Goal: Task Accomplishment & Management: Use online tool/utility

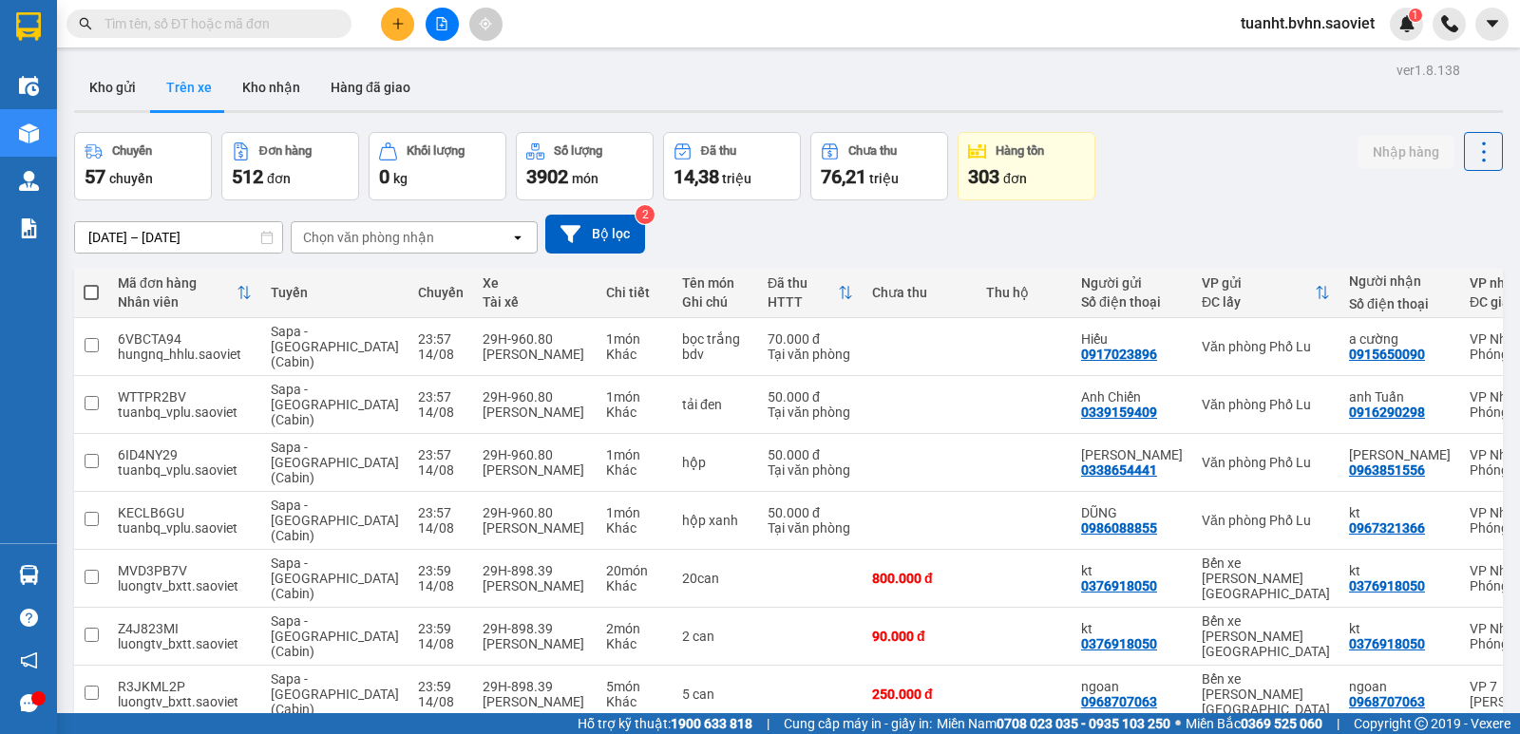
click at [370, 240] on div "Chọn văn phòng nhận" at bounding box center [368, 237] width 131 height 19
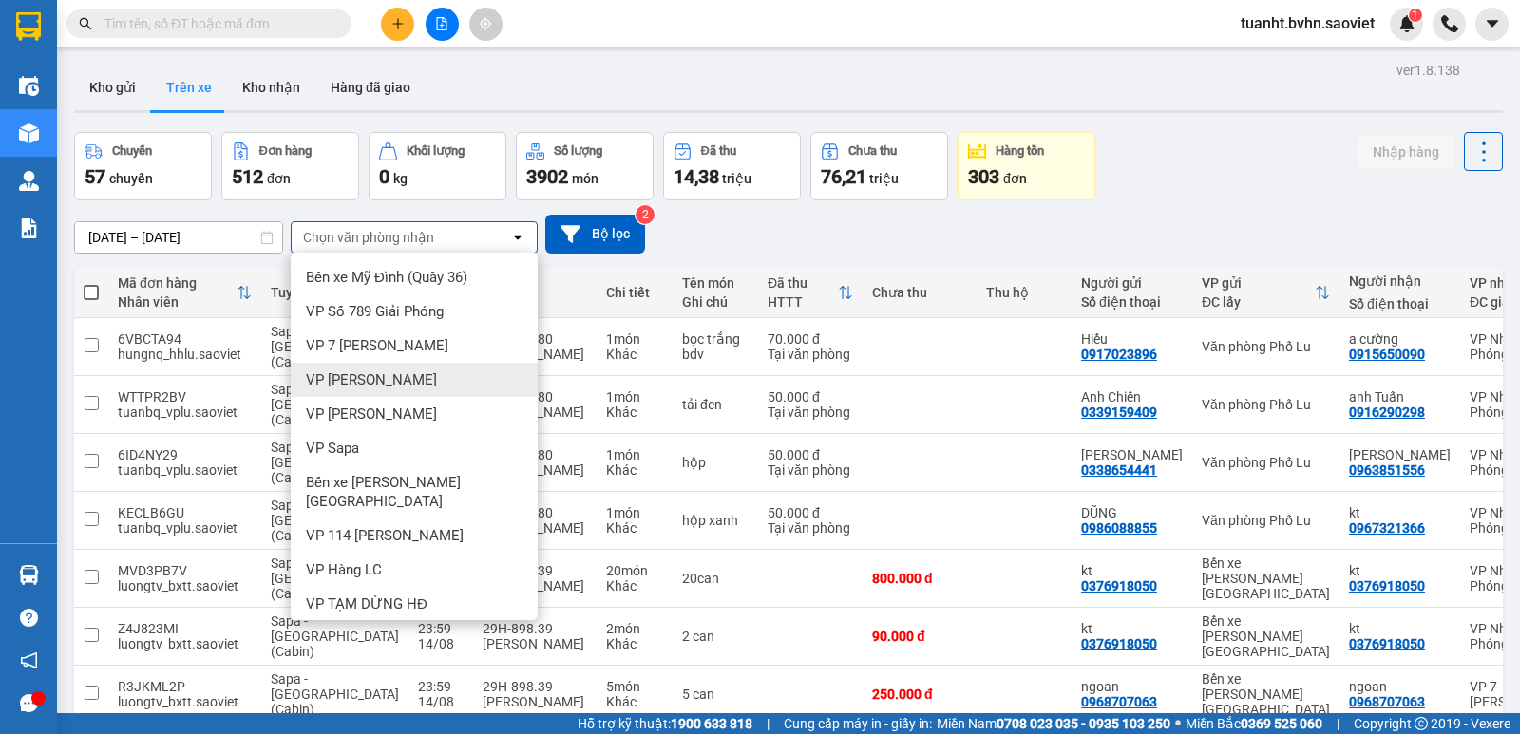
scroll to position [161, 0]
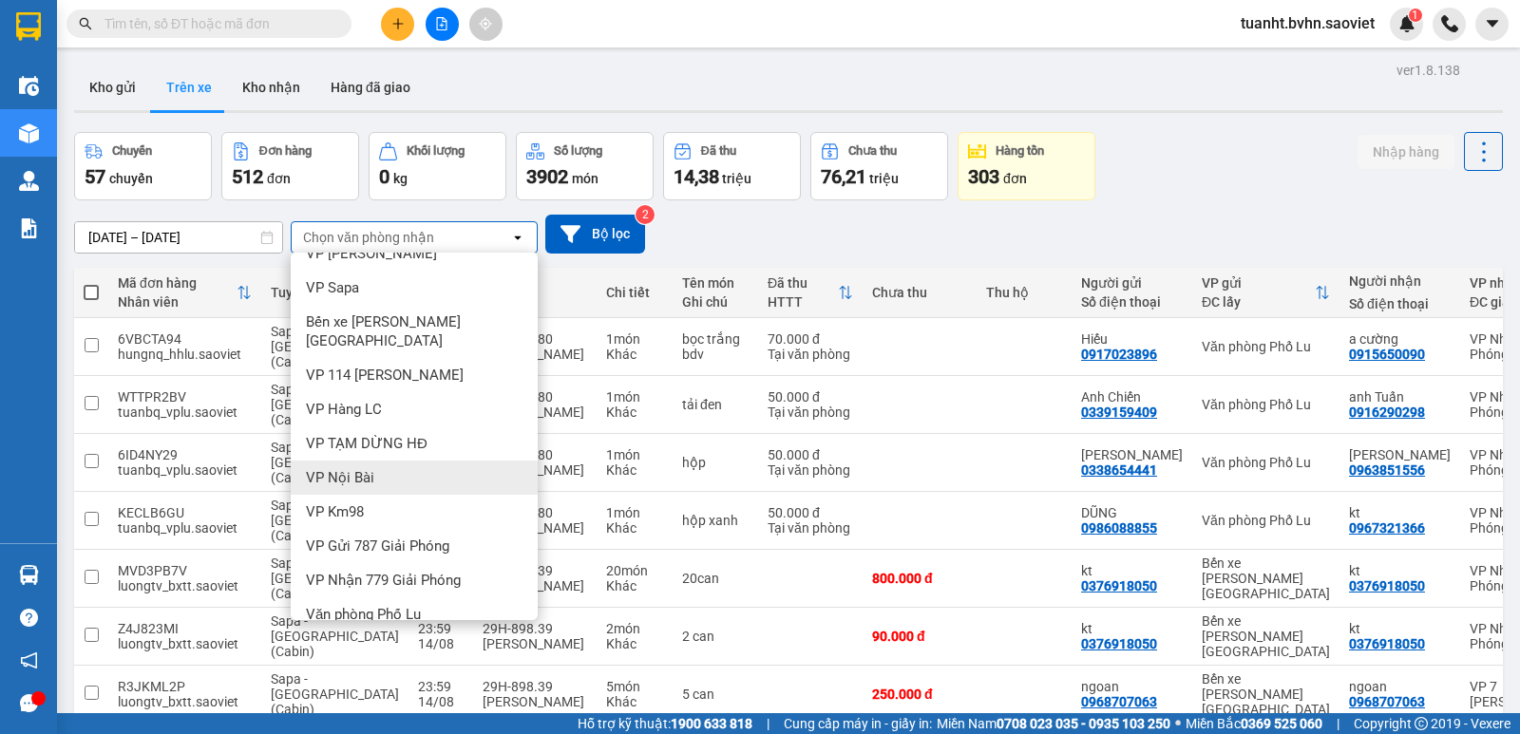
click at [414, 461] on div "VP Nội Bài" at bounding box center [414, 478] width 247 height 34
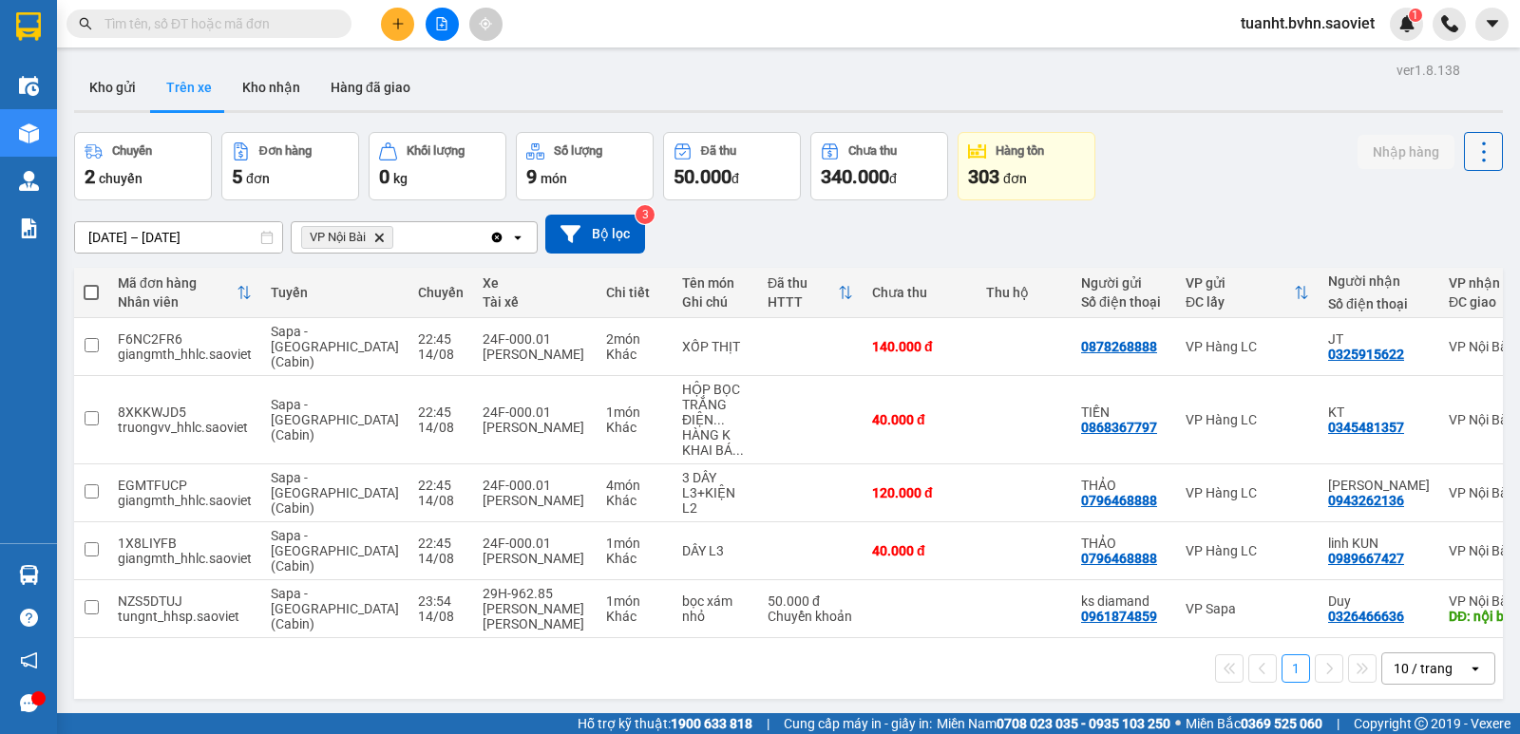
click at [1479, 155] on icon at bounding box center [1483, 152] width 27 height 27
click at [1450, 196] on span "Làm mới" at bounding box center [1442, 203] width 52 height 19
click at [448, 18] on button at bounding box center [442, 24] width 33 height 33
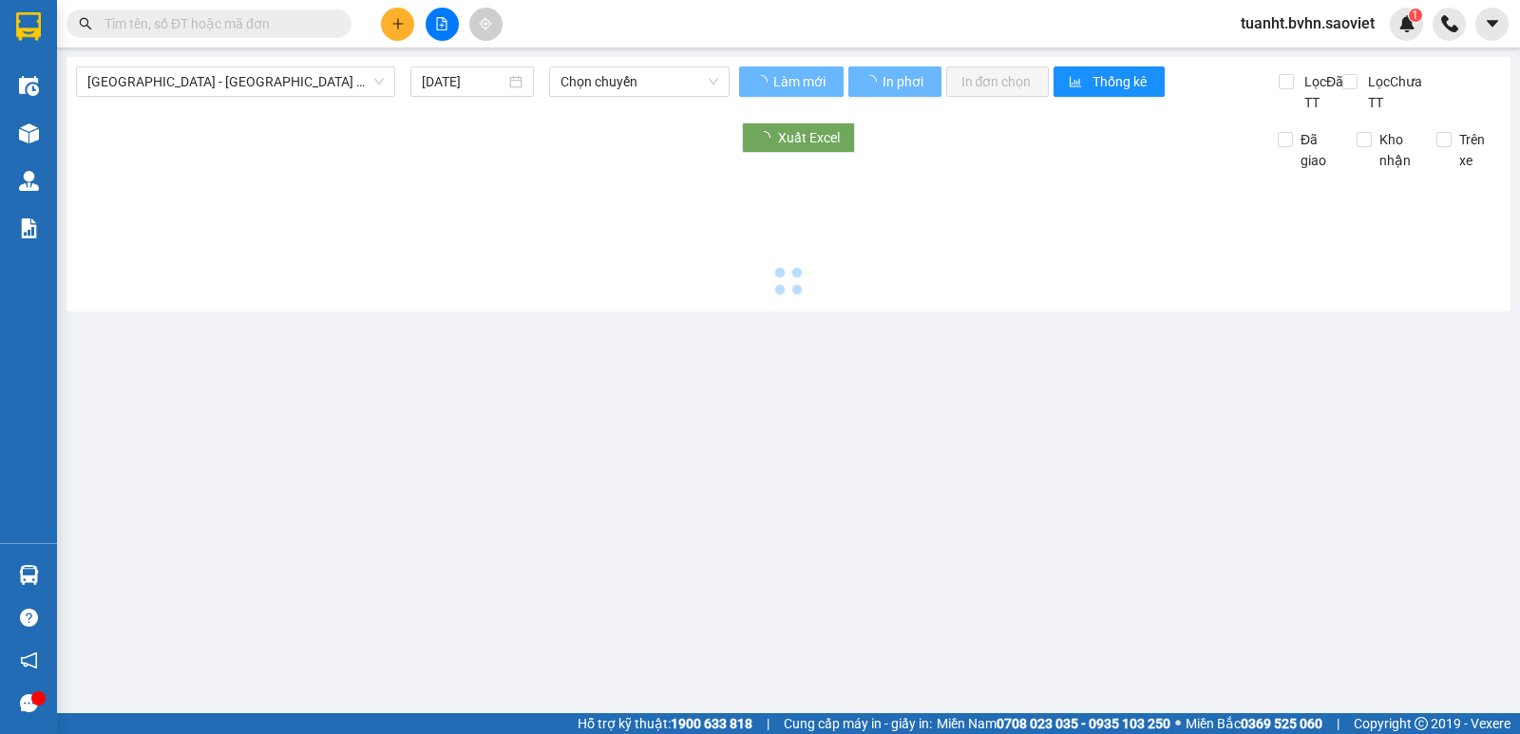
type input "[DATE]"
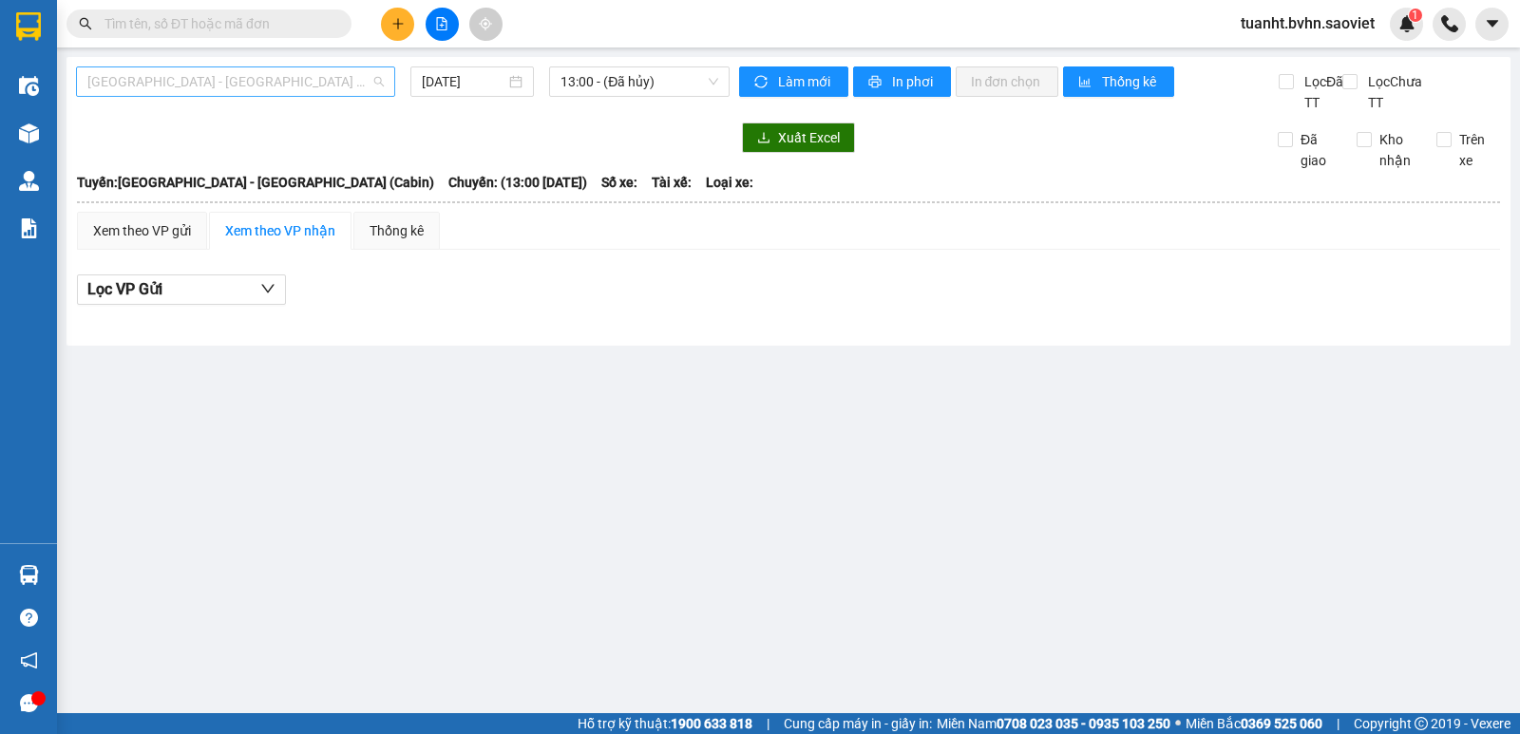
click at [256, 70] on span "[GEOGRAPHIC_DATA] - [GEOGRAPHIC_DATA] (Cabin)" at bounding box center [235, 81] width 296 height 28
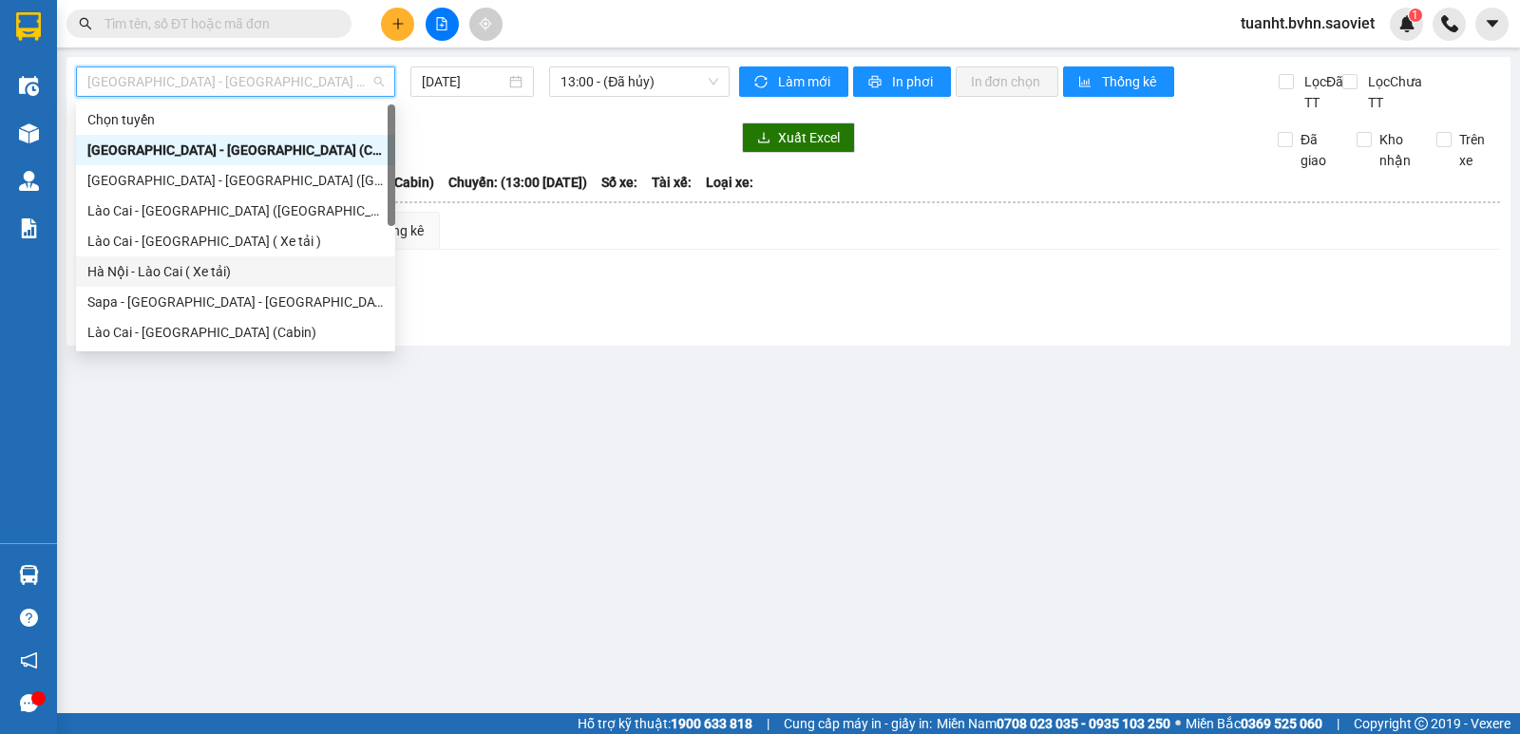
scroll to position [95, 0]
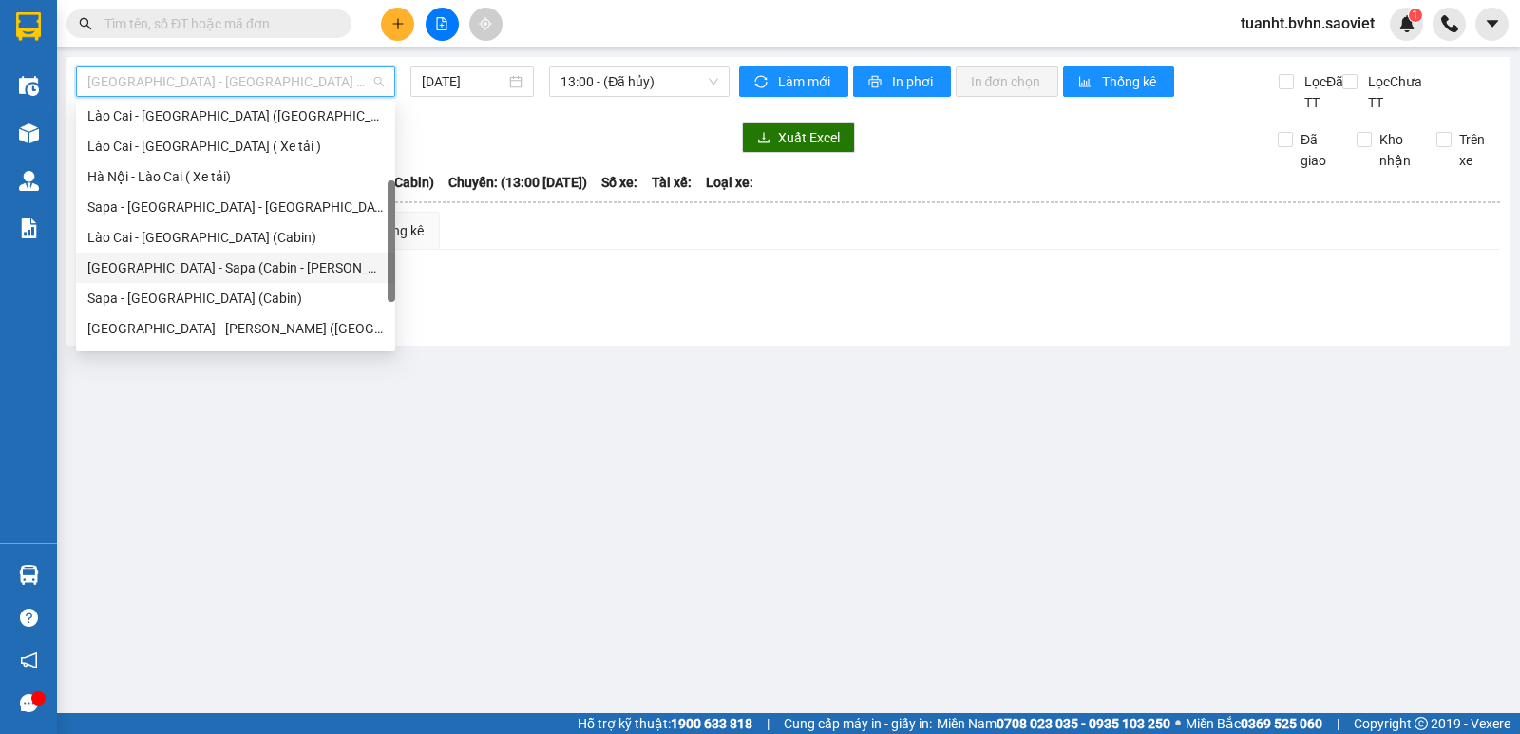
click at [267, 274] on div "[GEOGRAPHIC_DATA] - Sapa (Cabin - [PERSON_NAME])" at bounding box center [235, 267] width 296 height 21
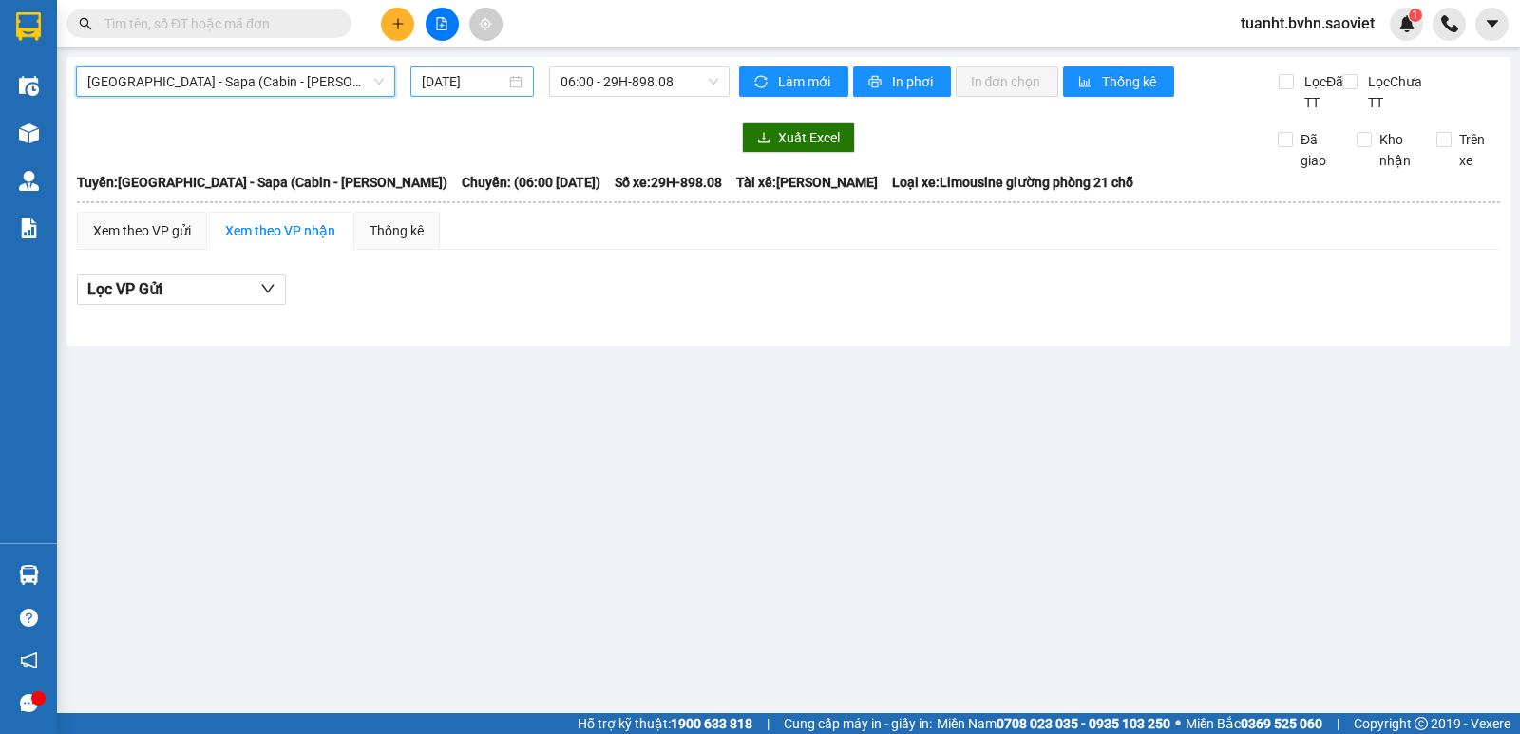
click at [509, 78] on div "[DATE]" at bounding box center [473, 81] width 102 height 21
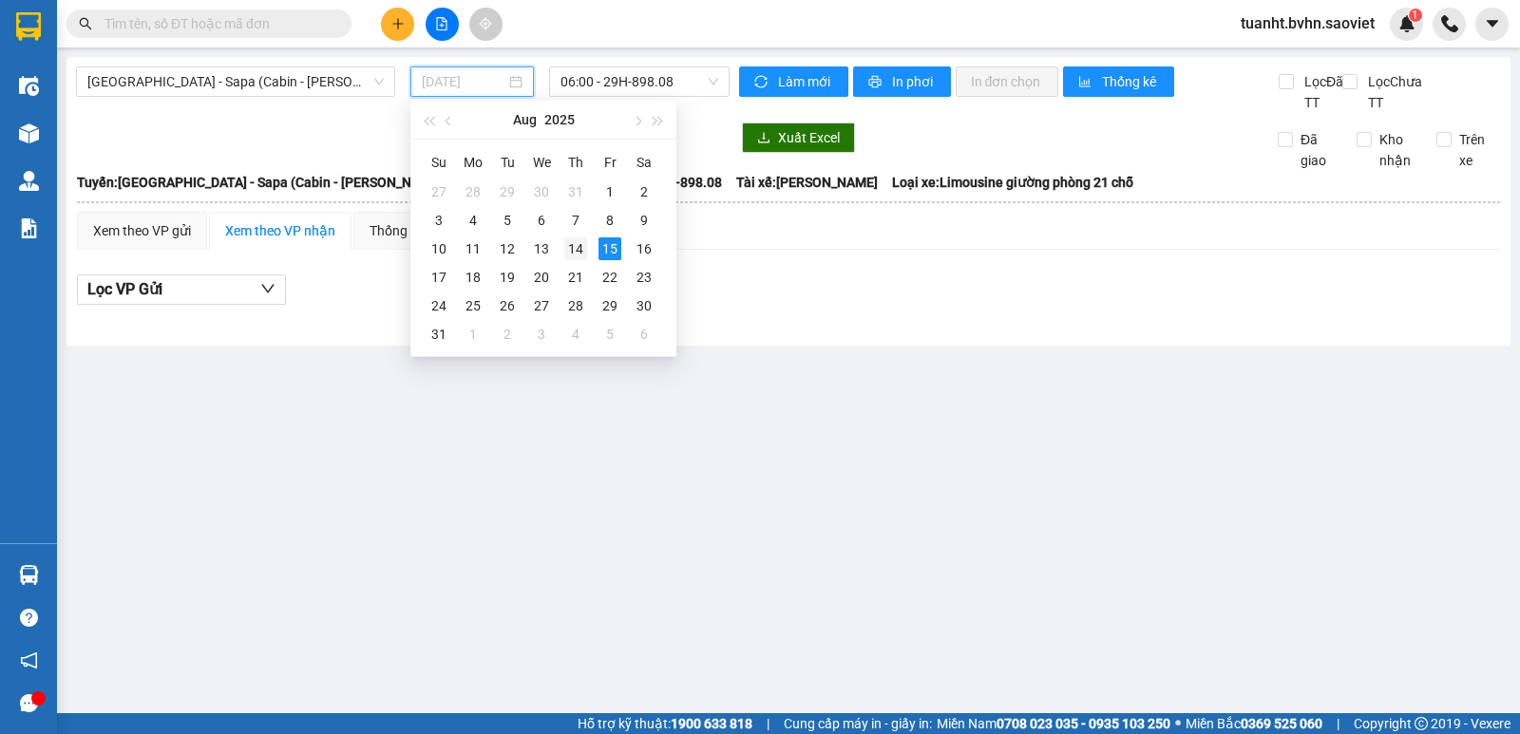
click at [575, 246] on div "14" at bounding box center [575, 248] width 23 height 23
type input "[DATE]"
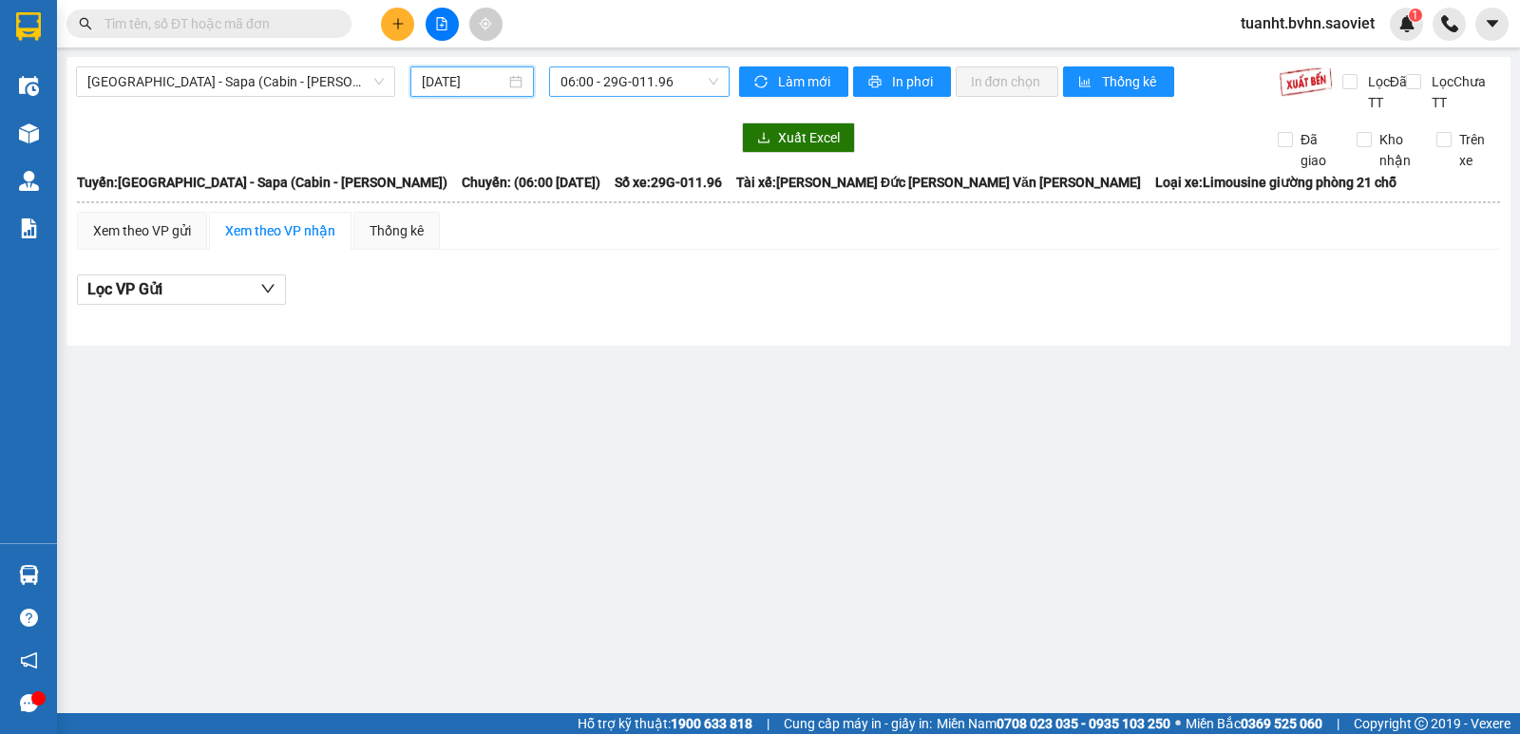
click at [626, 82] on span "06:00 - 29G-011.96" at bounding box center [638, 81] width 157 height 28
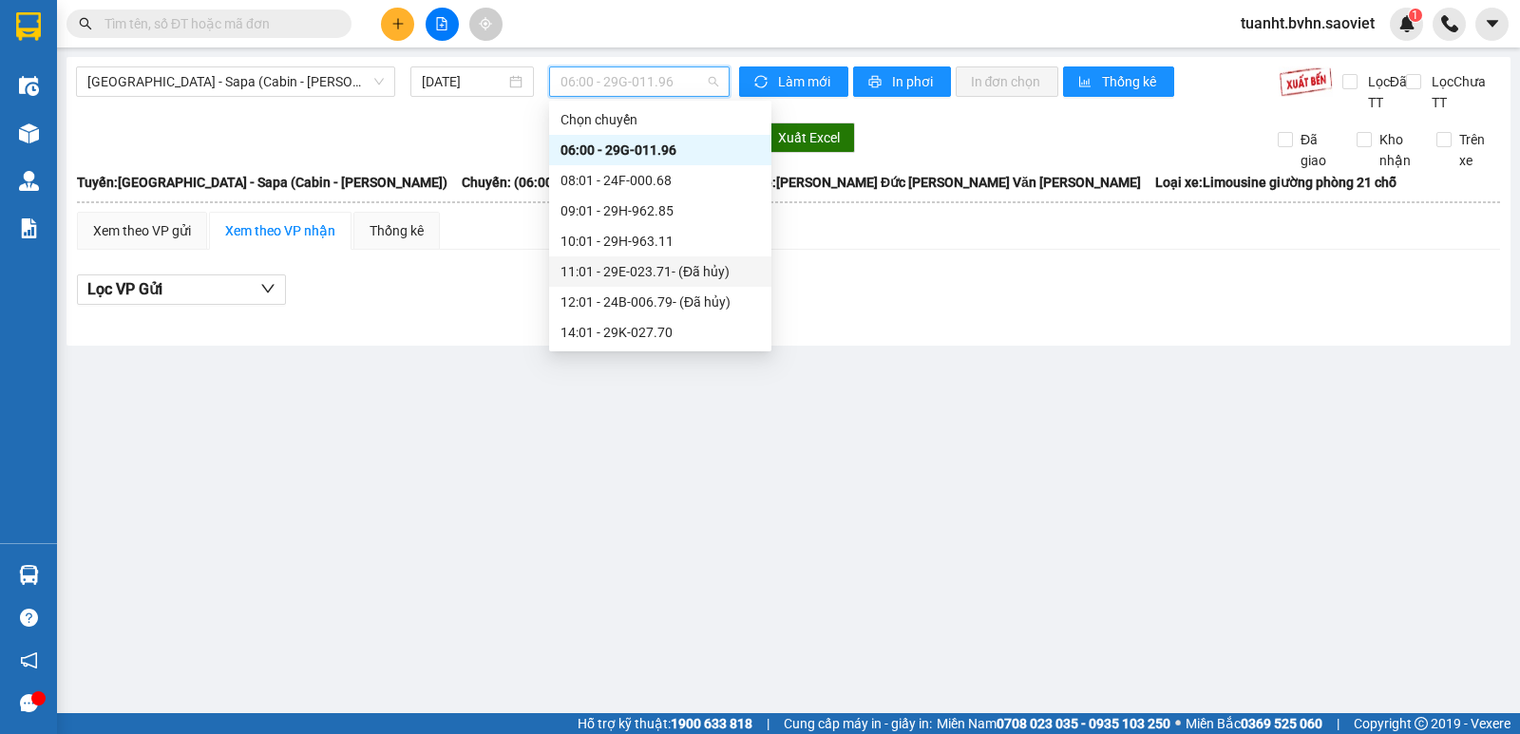
scroll to position [213, 0]
click at [635, 327] on div "23:59 - 29F-032.69" at bounding box center [659, 332] width 199 height 21
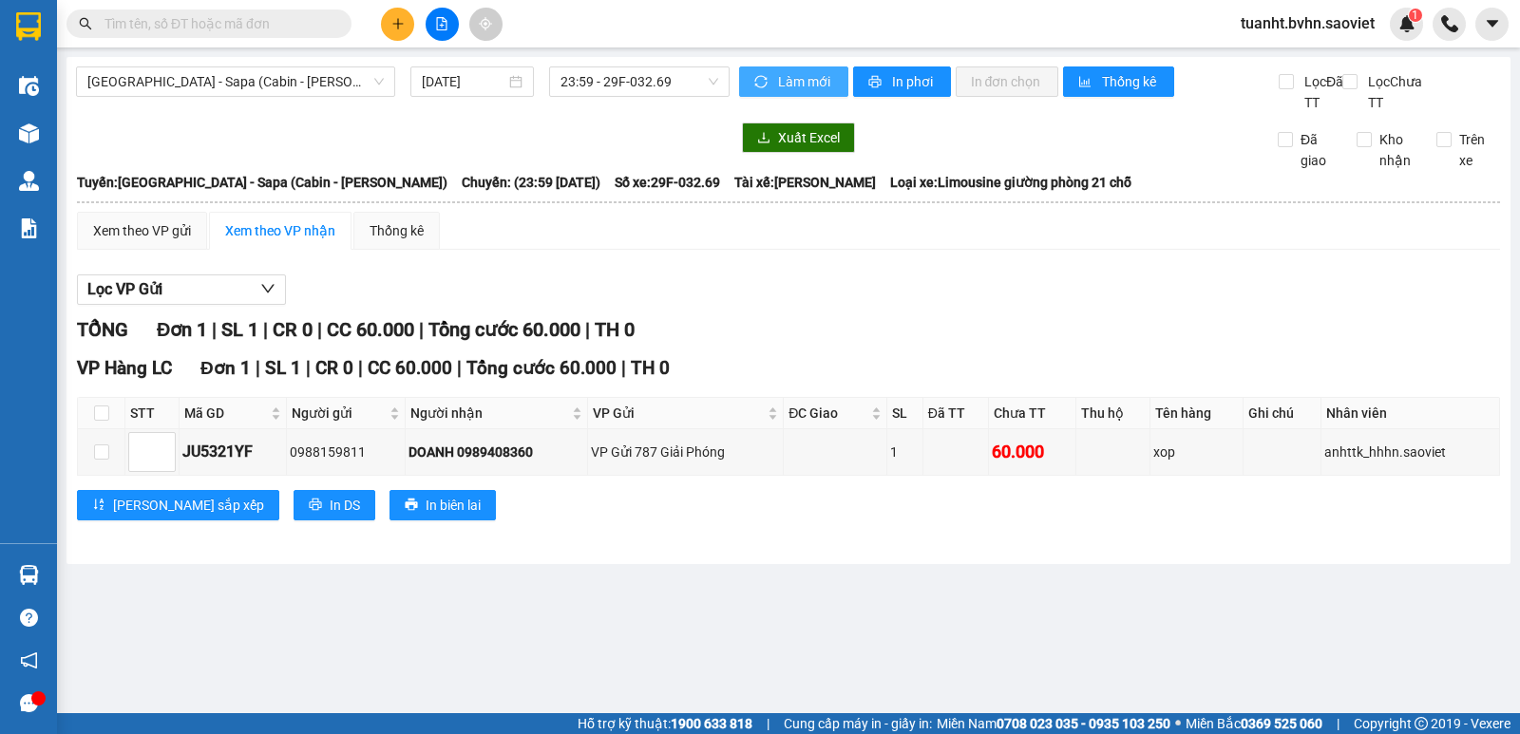
click at [769, 81] on span "sync" at bounding box center [762, 82] width 16 height 15
click at [885, 85] on button "In phơi" at bounding box center [902, 81] width 98 height 30
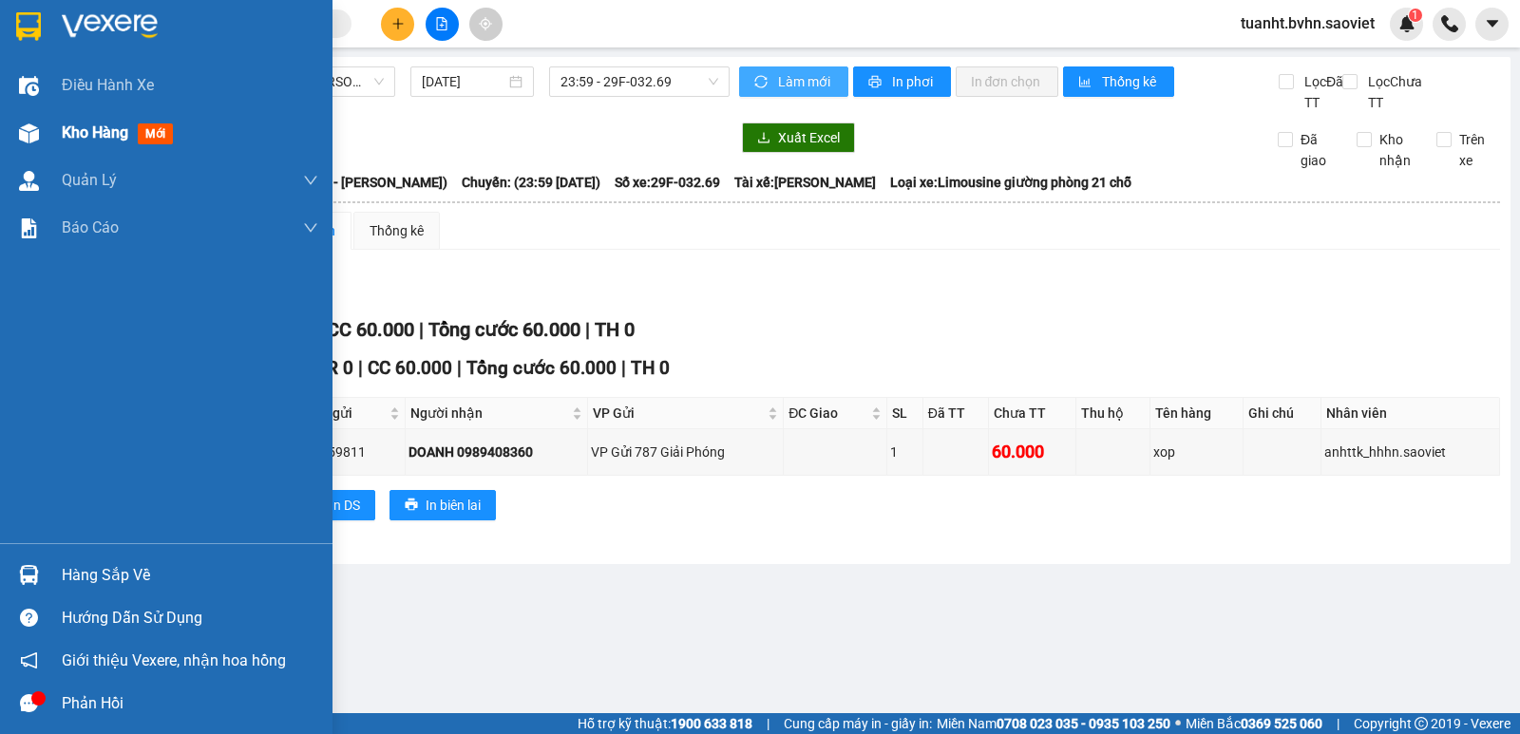
click at [49, 128] on div "Kho hàng mới" at bounding box center [166, 132] width 332 height 47
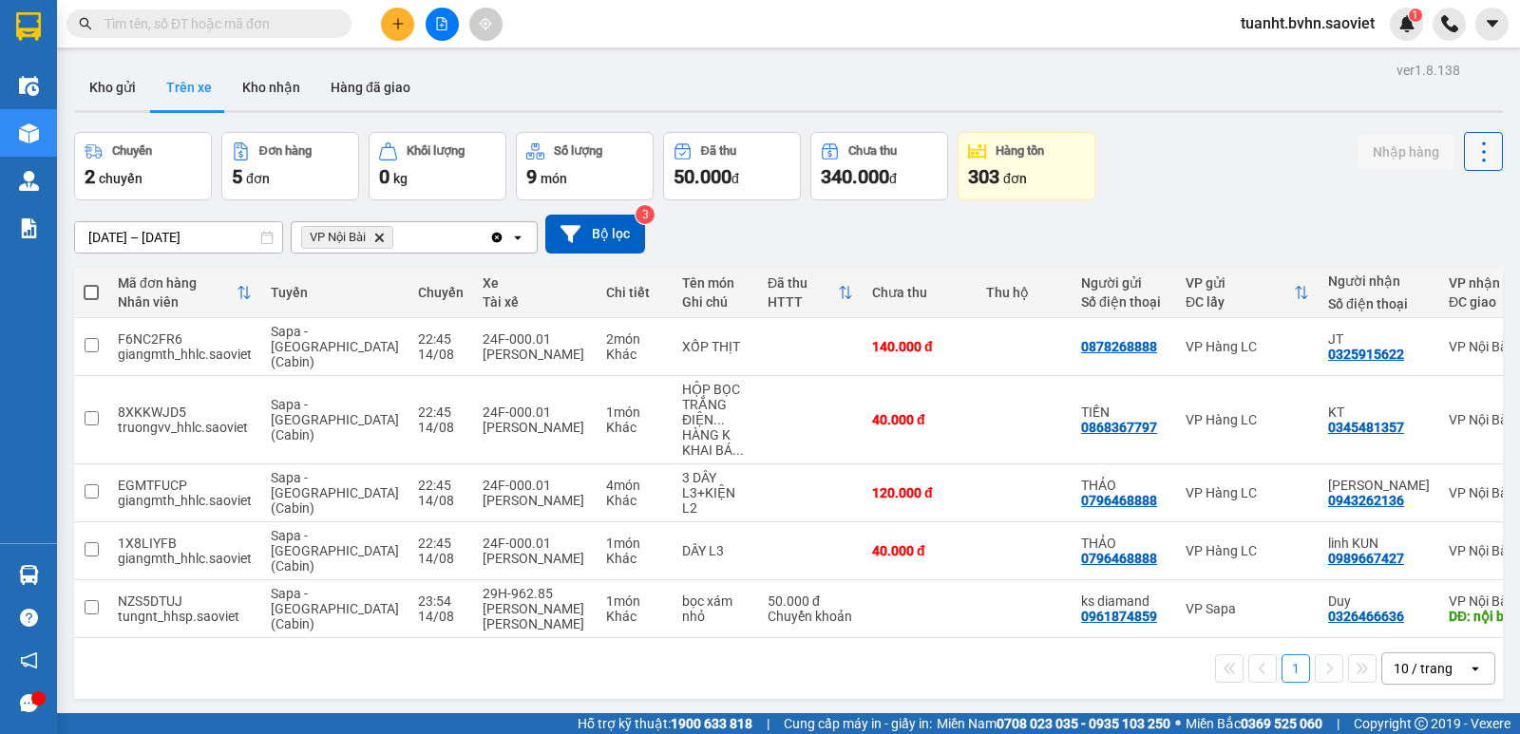
click at [1471, 147] on icon at bounding box center [1483, 152] width 27 height 27
click at [1391, 202] on icon "Menu" at bounding box center [1393, 204] width 18 height 18
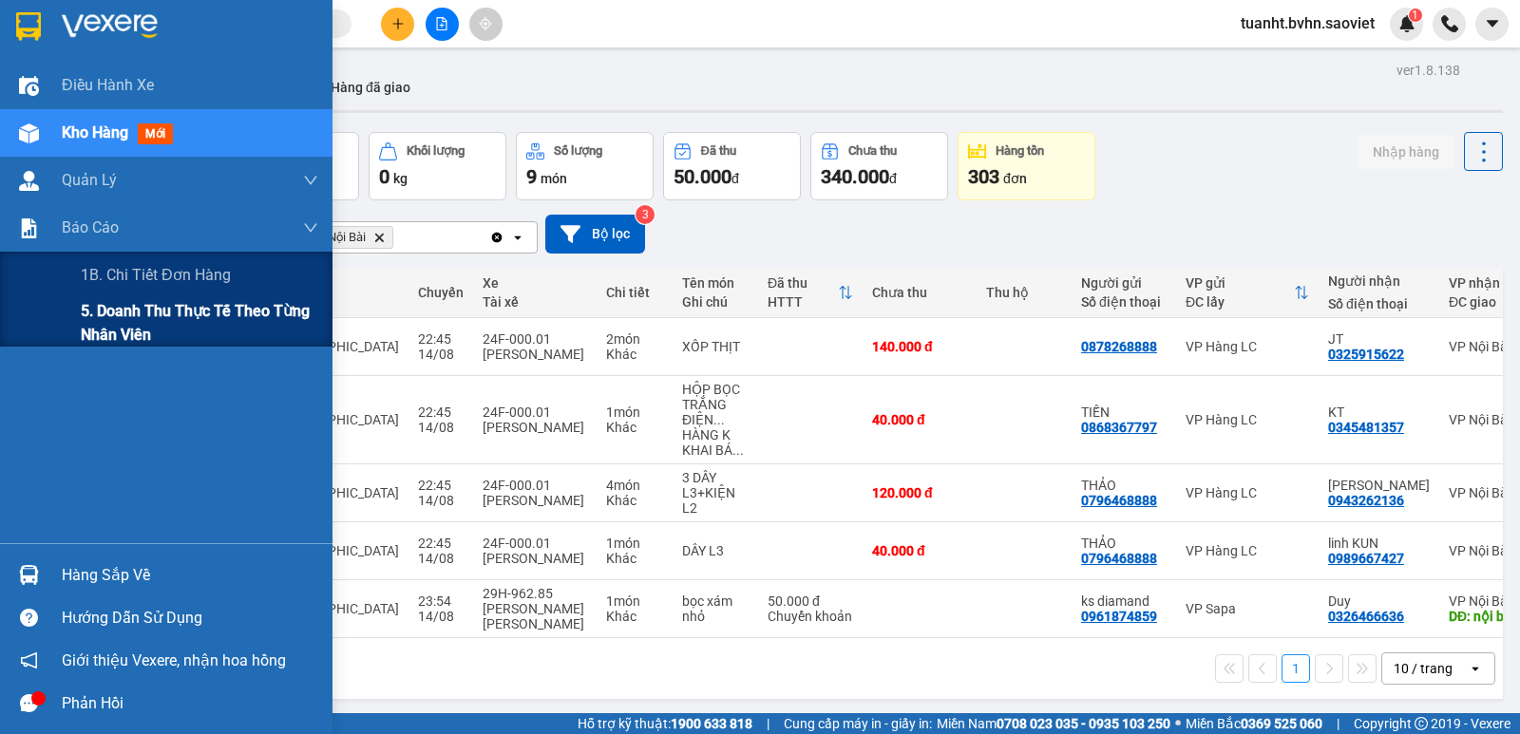
click at [131, 308] on span "5. Doanh thu thực tế theo từng nhân viên" at bounding box center [199, 322] width 237 height 47
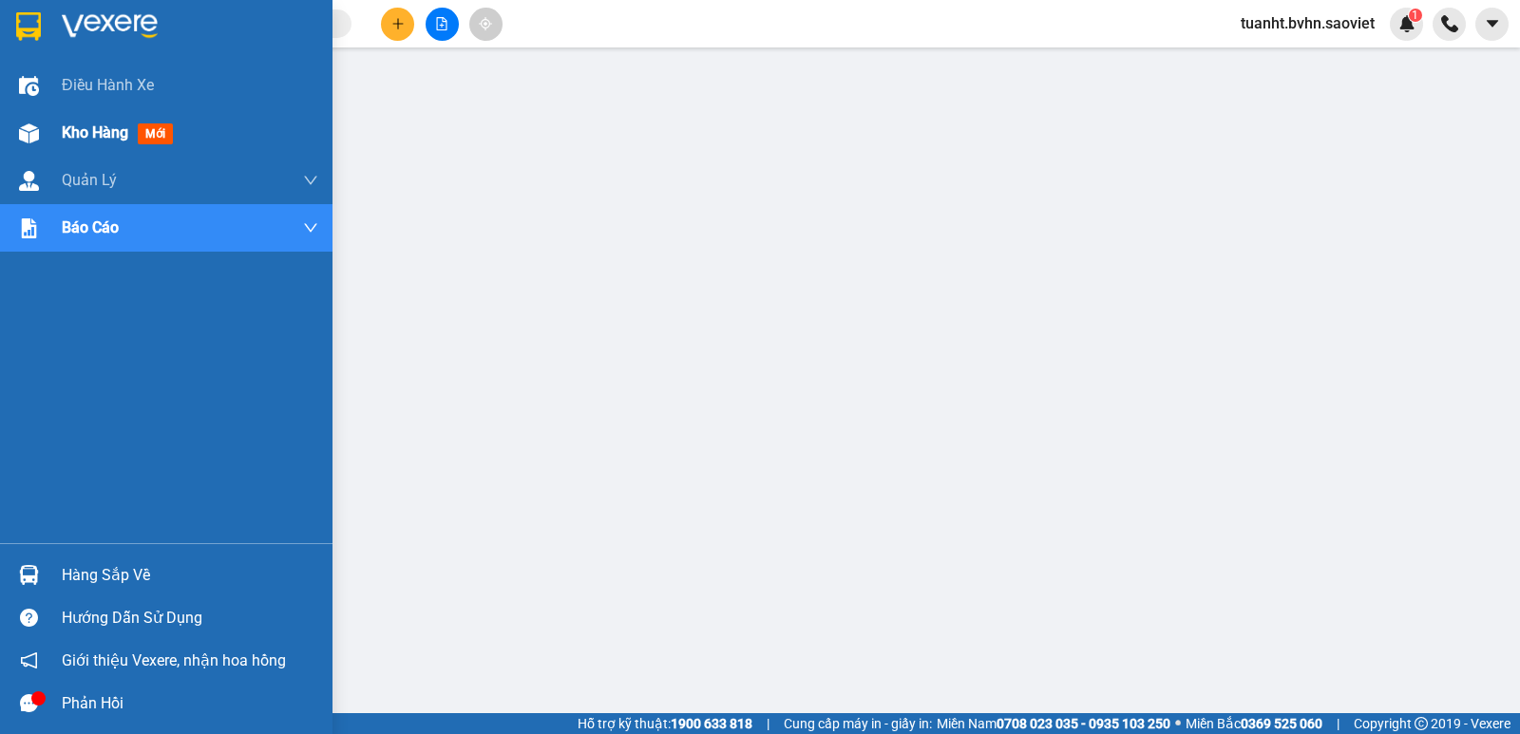
click at [38, 132] on img at bounding box center [29, 133] width 20 height 20
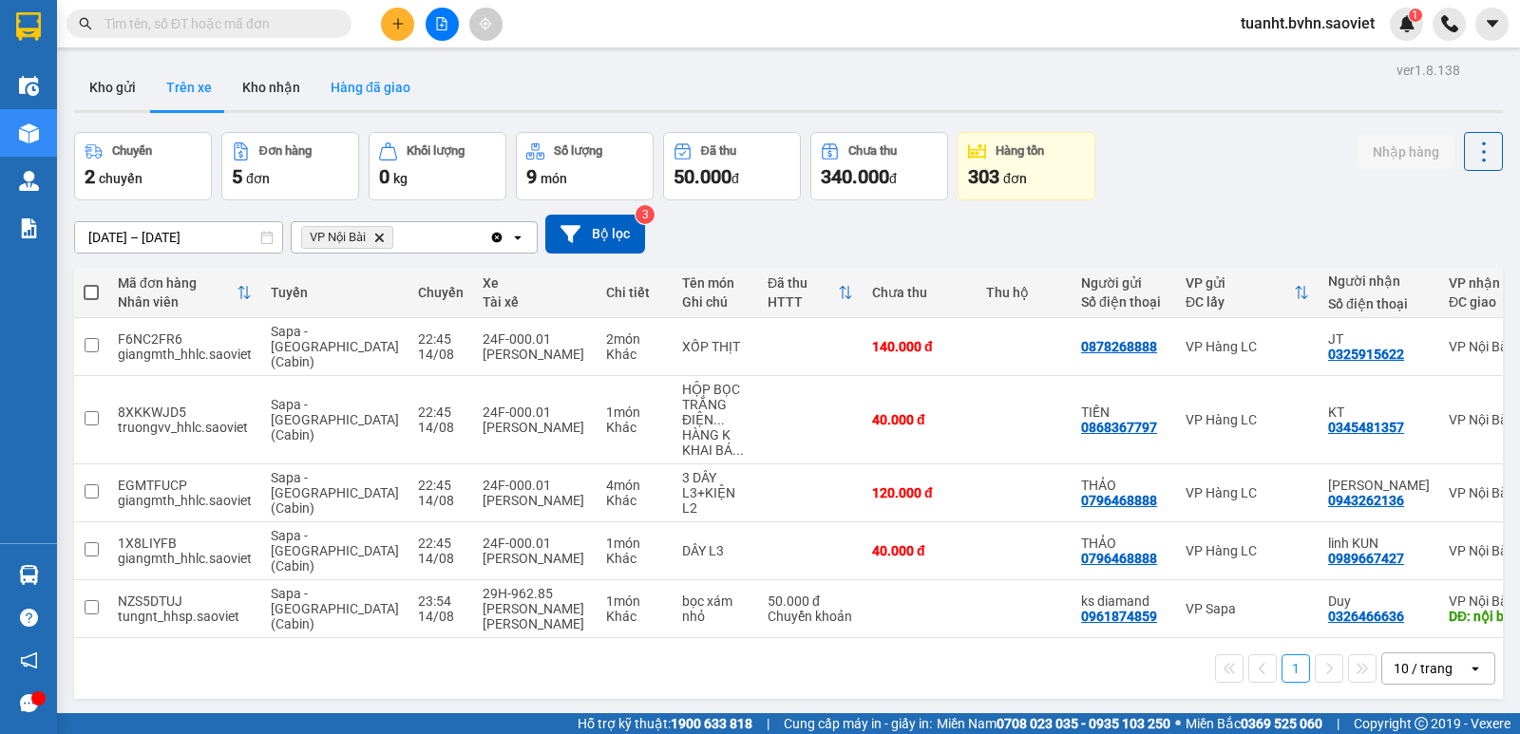
click at [389, 81] on button "Hàng đã giao" at bounding box center [370, 88] width 110 height 46
